Goal: Check status: Check status

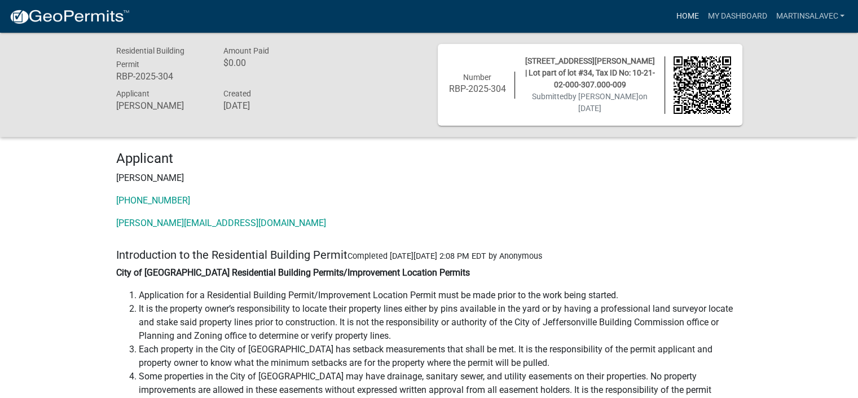
click at [688, 15] on link "Home" at bounding box center [687, 16] width 32 height 21
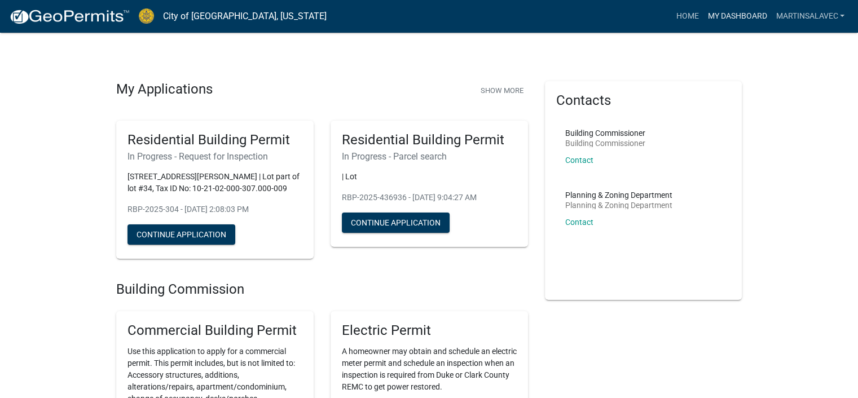
click at [727, 16] on link "My Dashboard" at bounding box center [736, 16] width 68 height 21
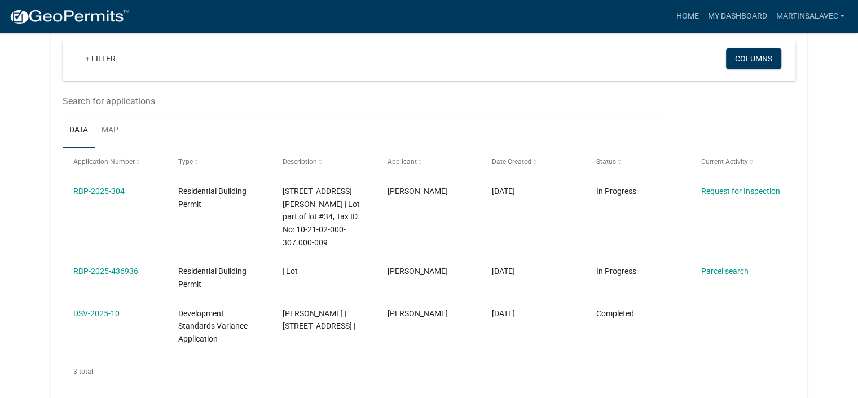
scroll to position [107, 0]
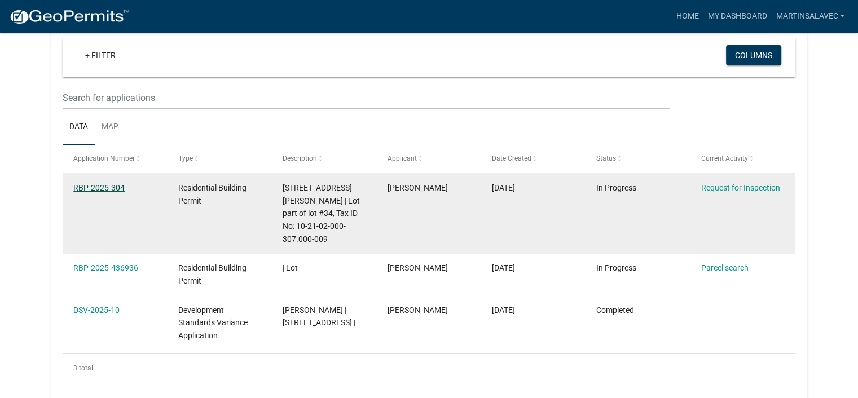
click at [95, 185] on link "RBP-2025-304" at bounding box center [98, 187] width 51 height 9
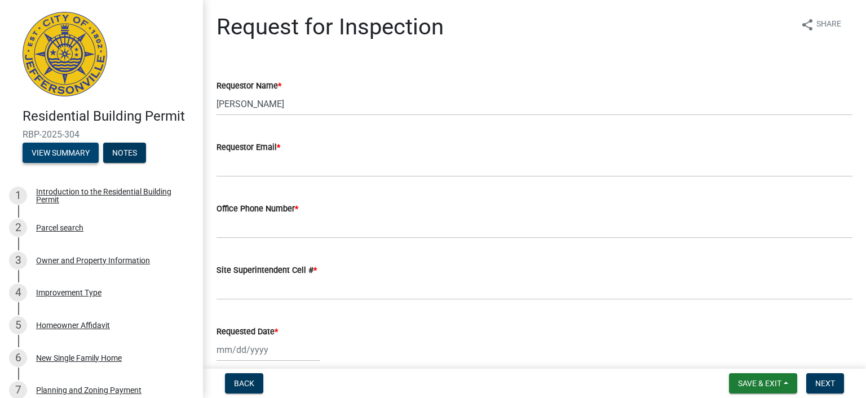
click at [61, 151] on button "View Summary" at bounding box center [61, 153] width 76 height 20
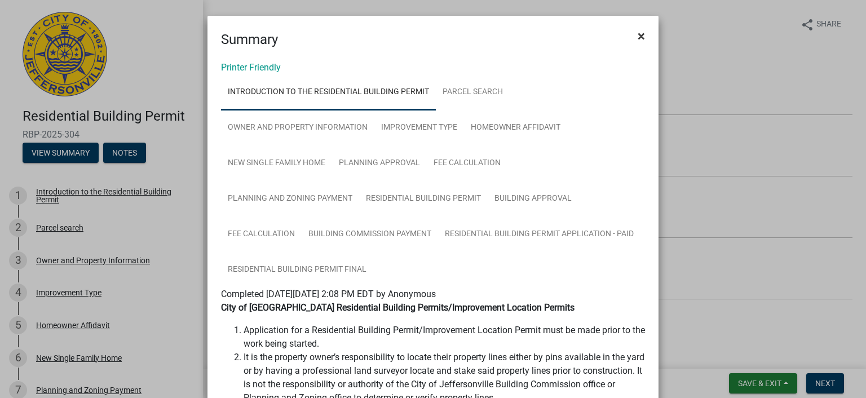
click at [643, 34] on button "×" at bounding box center [641, 36] width 25 height 32
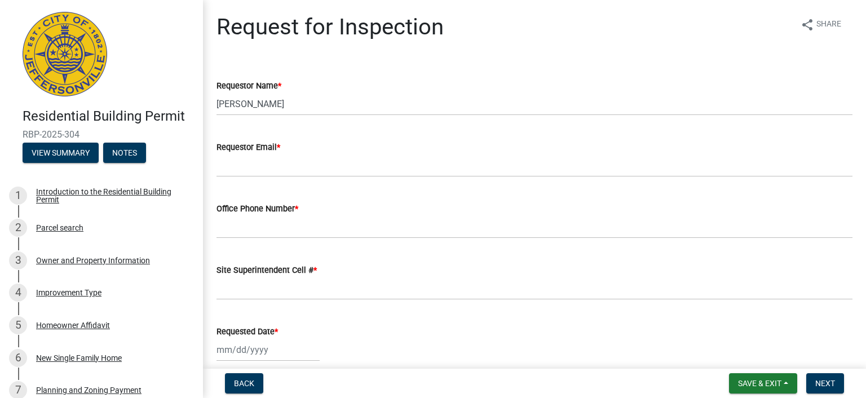
click at [643, 34] on div "Request for Inspection share Share" at bounding box center [534, 32] width 636 height 36
